Goal: Find specific page/section: Find specific page/section

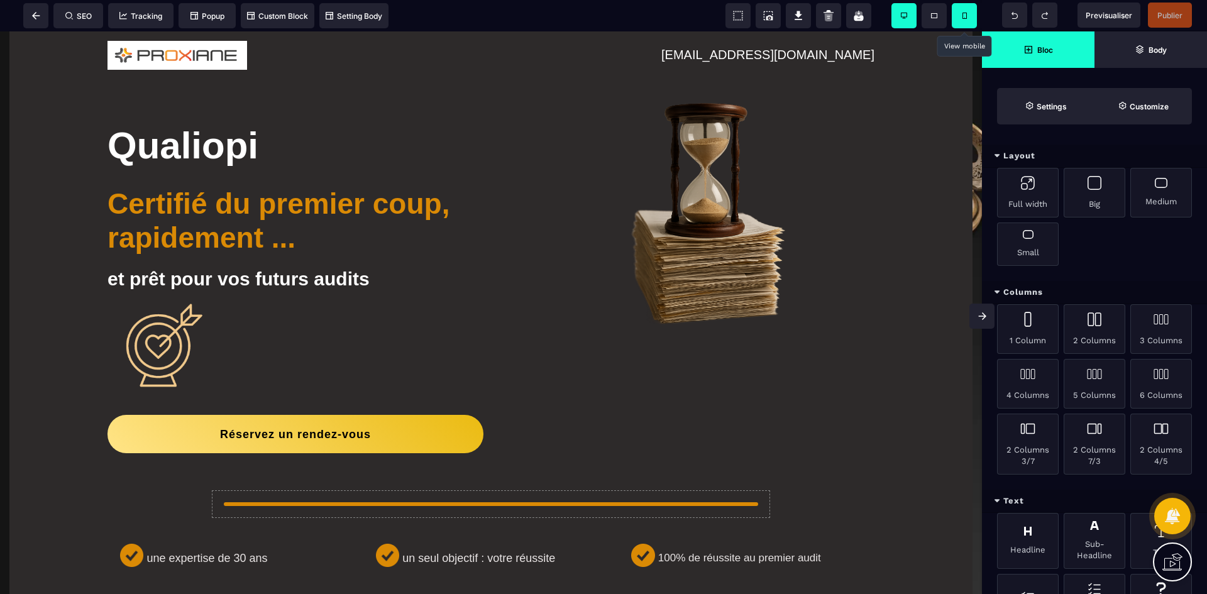
click at [969, 17] on span at bounding box center [964, 15] width 25 height 25
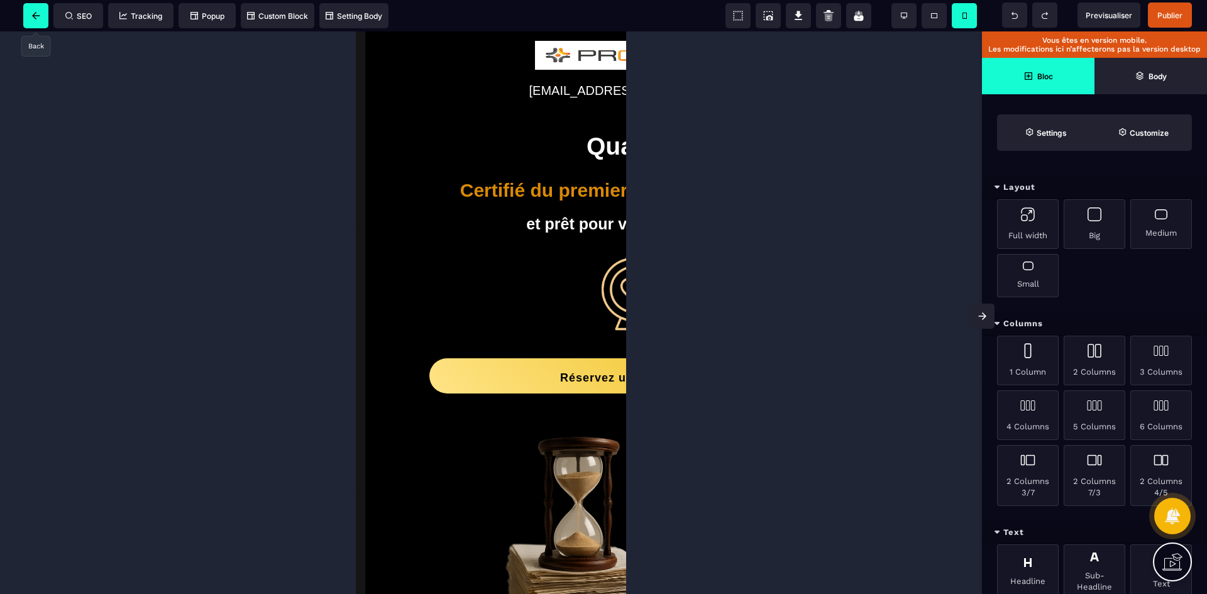
click at [30, 16] on span at bounding box center [35, 15] width 25 height 25
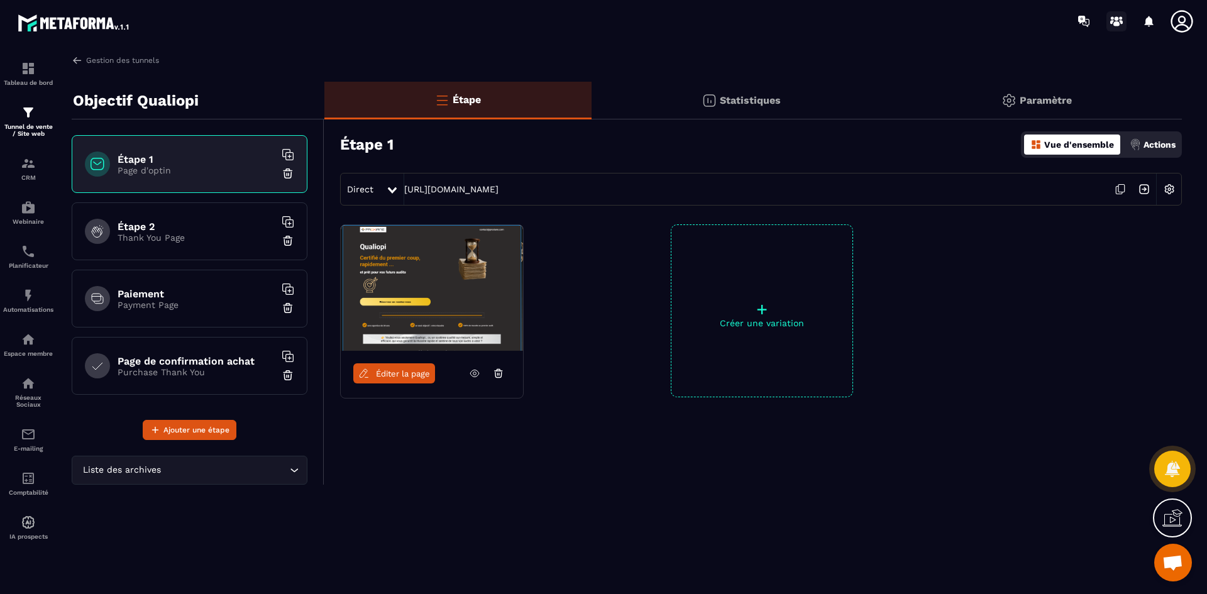
click at [1116, 23] on icon at bounding box center [1116, 23] width 6 height 5
click at [1089, 19] on icon at bounding box center [1085, 23] width 7 height 8
click at [403, 375] on span "Éditer la page" at bounding box center [403, 373] width 54 height 9
